Goal: Transaction & Acquisition: Purchase product/service

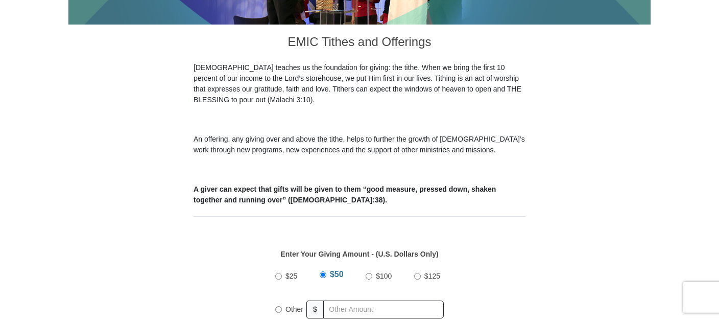
scroll to position [323, 0]
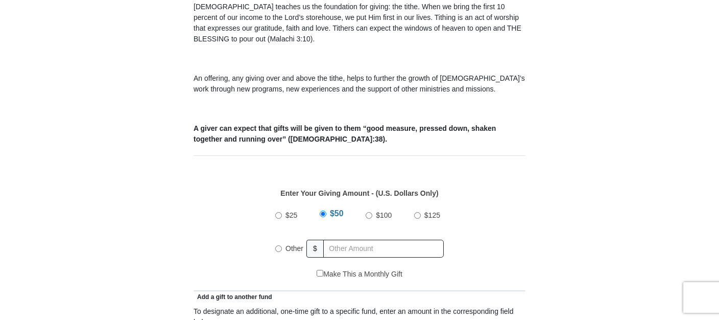
click at [278, 245] on input "Other" at bounding box center [278, 248] width 7 height 7
radio input "true"
click at [346, 240] on input "text" at bounding box center [385, 249] width 117 height 18
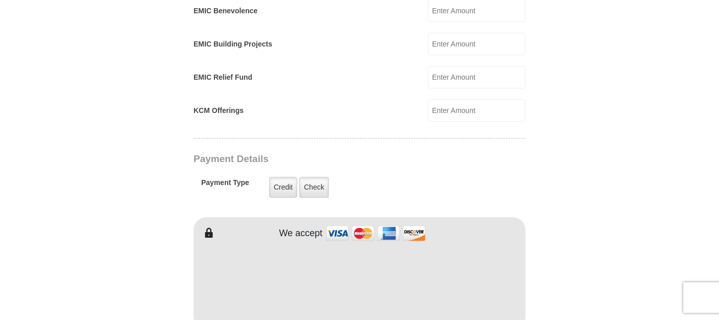
scroll to position [701, 0]
type input "148.00"
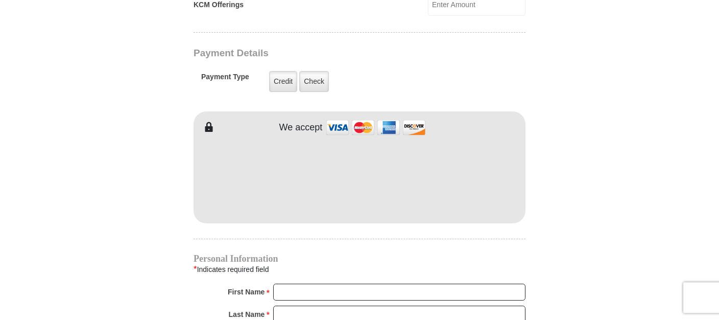
scroll to position [809, 0]
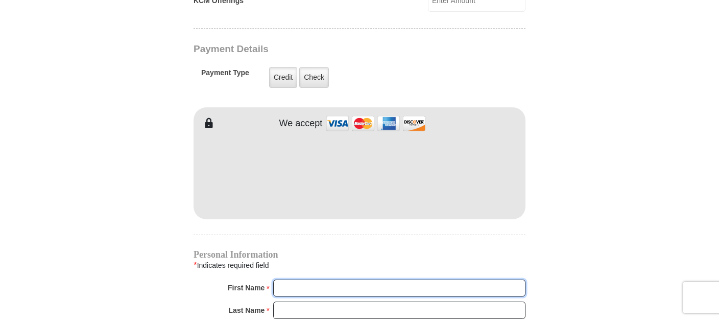
click at [288, 279] on input "First Name *" at bounding box center [399, 287] width 252 height 17
type input "maaaaaaaaaarily"
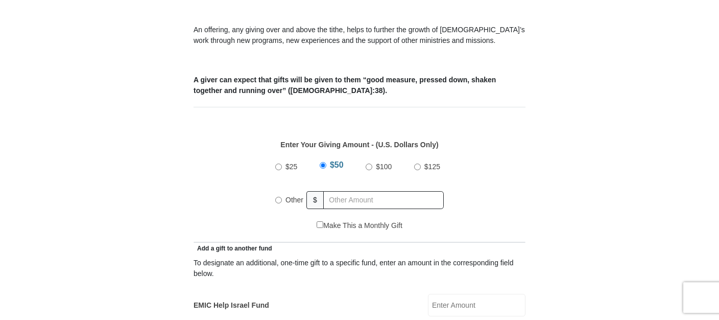
scroll to position [377, 0]
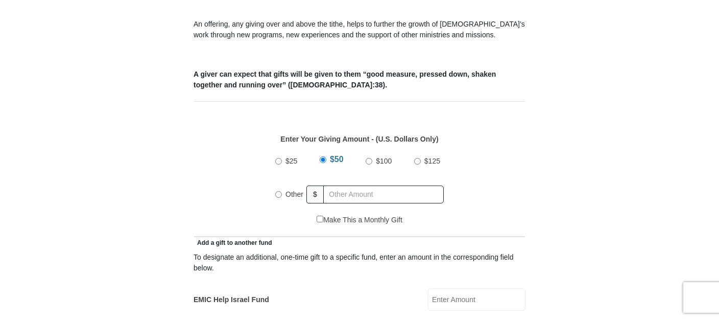
drag, startPoint x: 276, startPoint y: 177, endPoint x: 290, endPoint y: 192, distance: 20.3
click at [278, 183] on div "Other" at bounding box center [291, 194] width 32 height 22
click at [281, 191] on input "Other" at bounding box center [278, 194] width 7 height 7
radio input "true"
click at [339, 185] on input "text" at bounding box center [385, 194] width 117 height 18
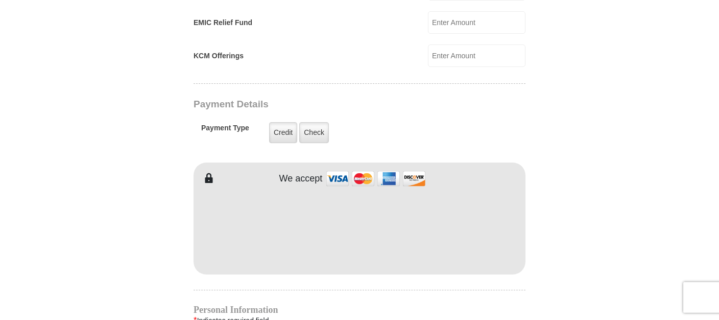
scroll to position [755, 0]
type input "148"
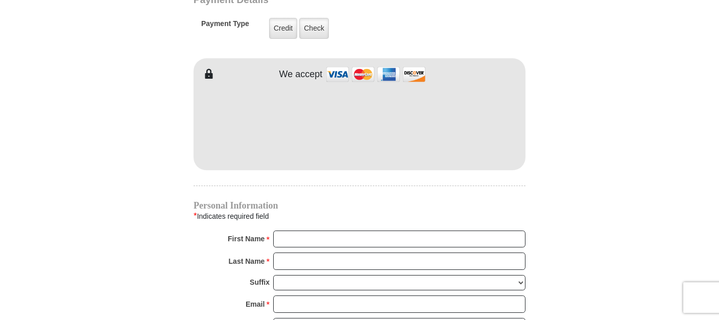
scroll to position [863, 0]
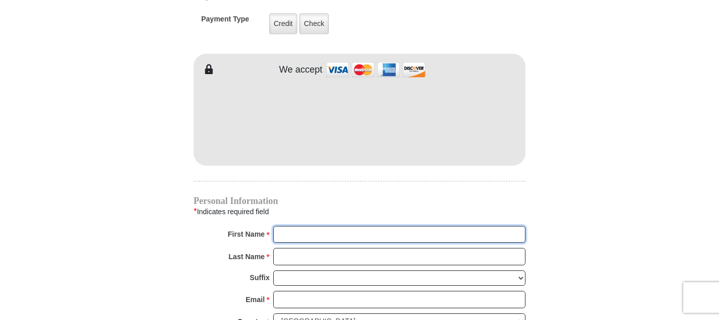
click at [292, 226] on input "First Name *" at bounding box center [399, 234] width 252 height 17
type input "marilyn"
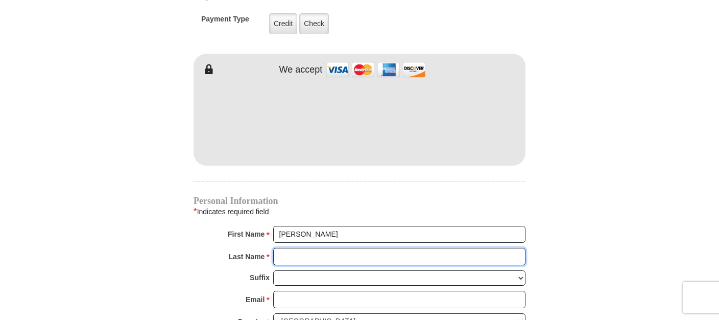
click at [285, 248] on input "Last Name *" at bounding box center [399, 256] width 252 height 17
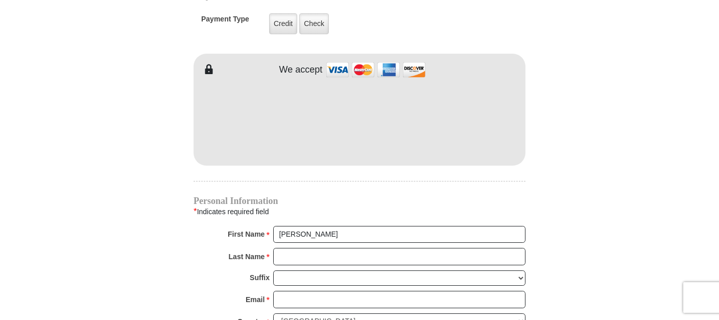
type input "4935 Northfield Roa"
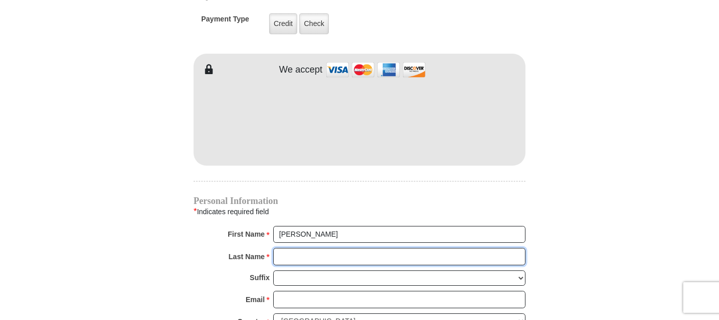
type input "riggs"
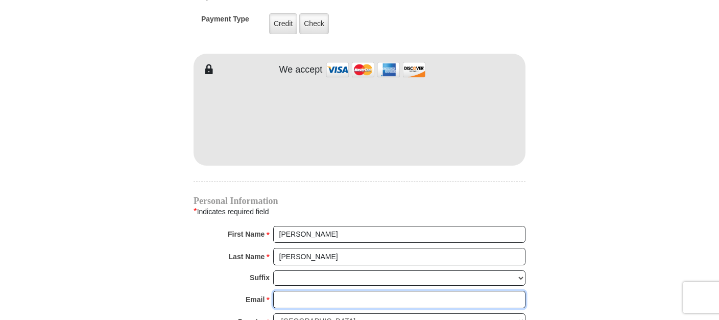
type input "mjr2341@hotmail.com"
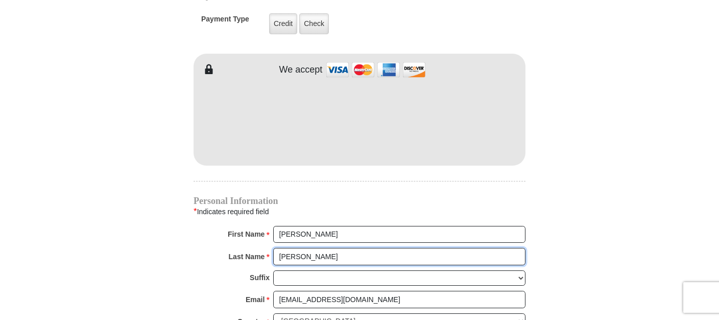
type input "4935 Northfield Roa"
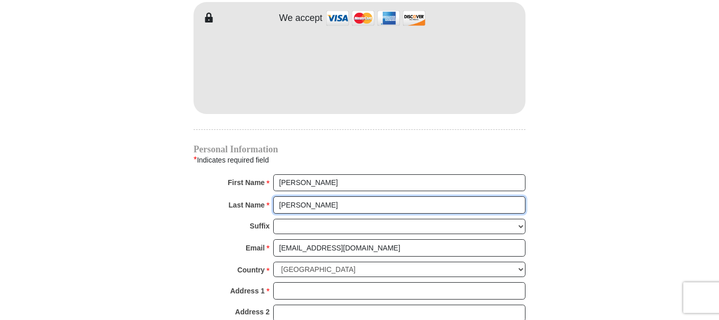
scroll to position [917, 0]
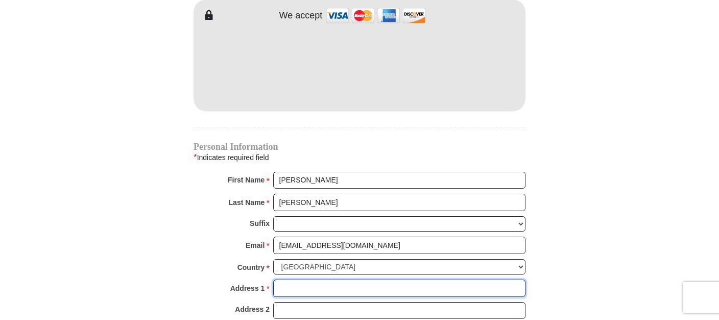
click at [289, 279] on input "Address 1 *" at bounding box center [399, 287] width 252 height 17
type input "4935 Northfield Road"
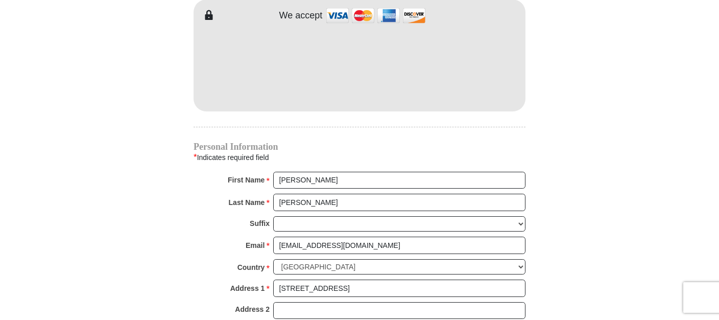
type input "Las Cruces"
select select "NM"
type input "88007"
type input "5756497956"
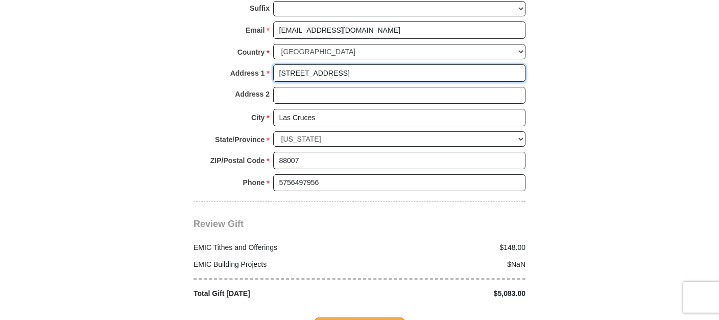
scroll to position [1132, 0]
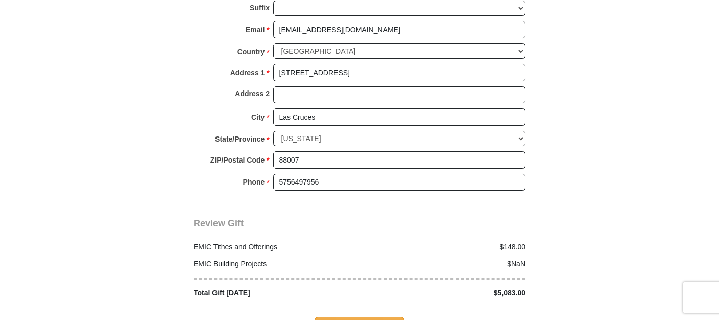
click at [525, 252] on div "EMIC Building Projects $NaN" at bounding box center [359, 260] width 343 height 17
drag, startPoint x: 522, startPoint y: 238, endPoint x: 529, endPoint y: 244, distance: 8.8
click at [530, 258] on div "$NaN" at bounding box center [446, 263] width 172 height 11
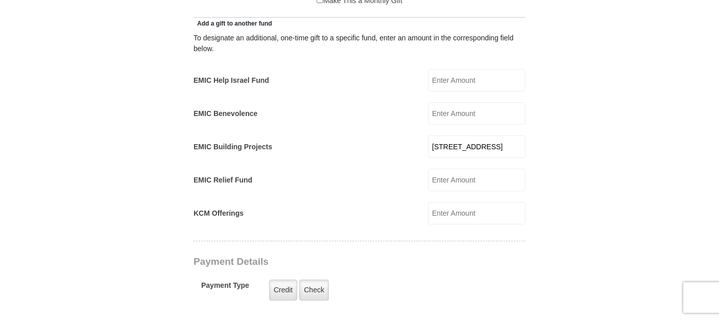
scroll to position [593, 0]
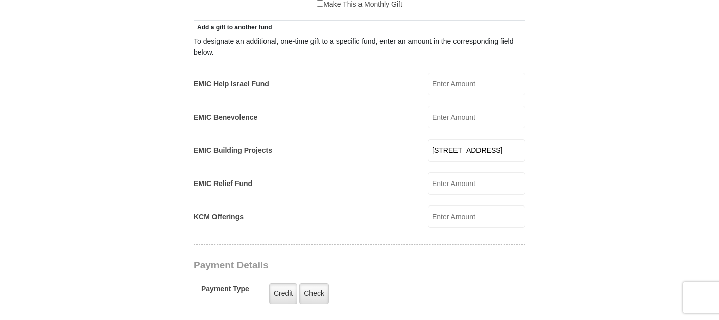
click at [507, 139] on input "4935 Northfield Roa" at bounding box center [477, 150] width 98 height 22
type input "4"
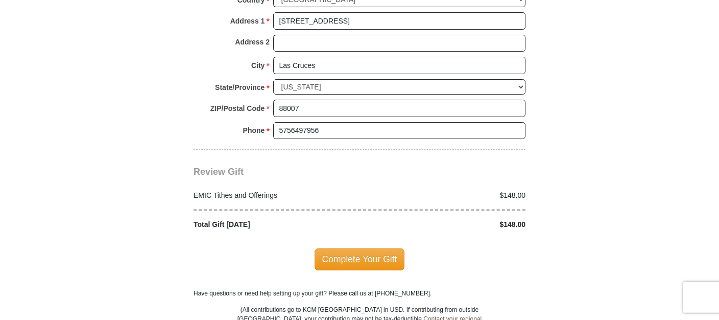
scroll to position [1186, 0]
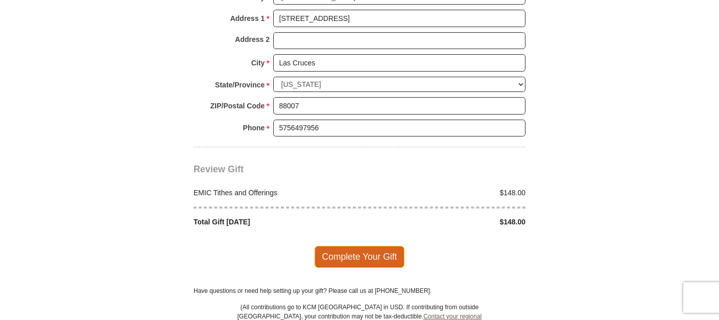
click at [377, 246] on span "Complete Your Gift" at bounding box center [360, 256] width 90 height 21
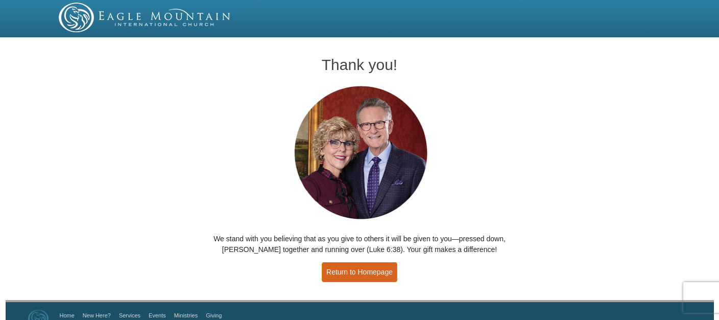
click at [374, 269] on link "Return to Homepage" at bounding box center [360, 272] width 76 height 20
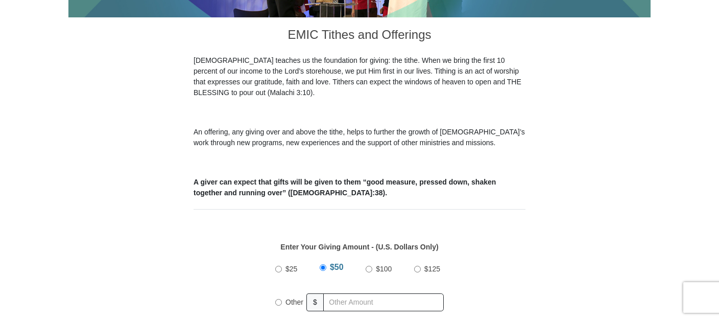
scroll to position [278, 0]
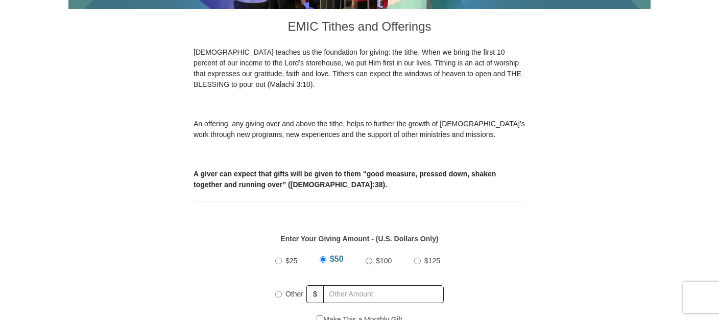
drag, startPoint x: 612, startPoint y: 271, endPoint x: 613, endPoint y: 279, distance: 8.2
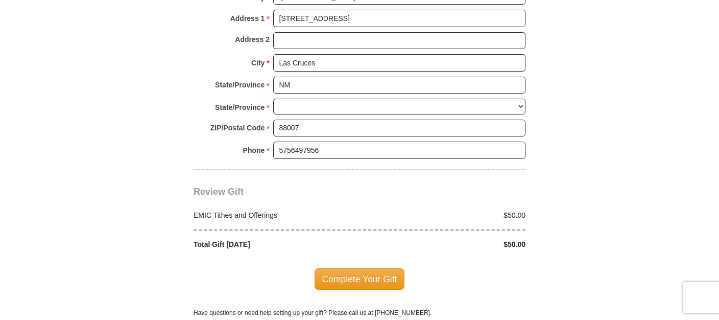
scroll to position [1186, 0]
select select "NM"
